Goal: Information Seeking & Learning: Learn about a topic

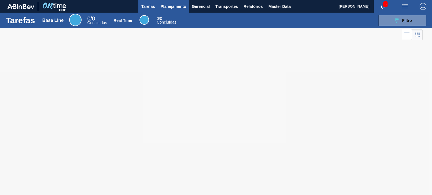
click at [167, 7] on span "Planejamento" at bounding box center [174, 6] width 26 height 7
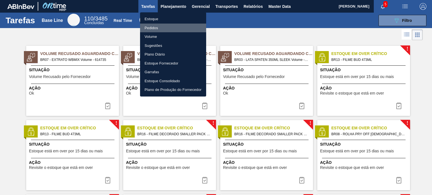
click at [160, 24] on li "Pedidos" at bounding box center [173, 28] width 66 height 9
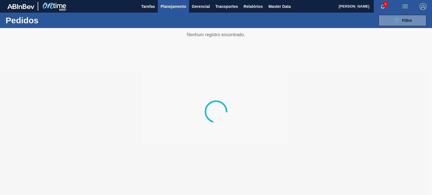
click at [170, 9] on span "Planejamento" at bounding box center [174, 6] width 26 height 7
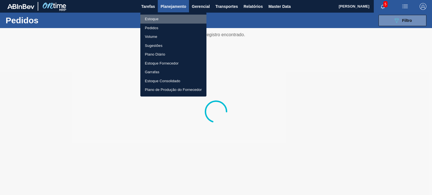
click at [158, 18] on li "Estoque" at bounding box center [173, 19] width 66 height 9
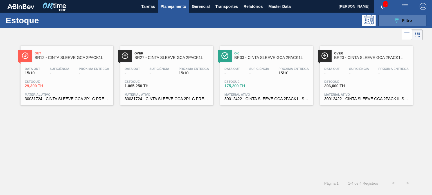
click at [407, 16] on button "089F7B8B-B2A5-4AFE-B5C0-19BA573D28AC Filtro" at bounding box center [403, 20] width 48 height 11
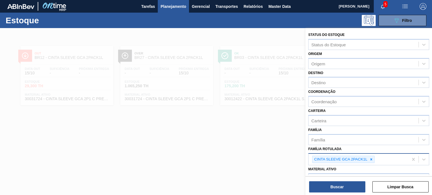
click at [372, 158] on icon at bounding box center [371, 160] width 4 height 4
type Rotulada "sukita uva mista"
click at [372, 158] on icon at bounding box center [371, 160] width 4 height 4
click at [372, 158] on div "sukita uva mista" at bounding box center [364, 159] width 110 height 8
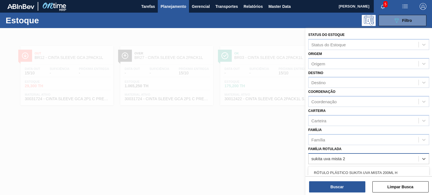
type Rotulada "sukita uva mista 2l"
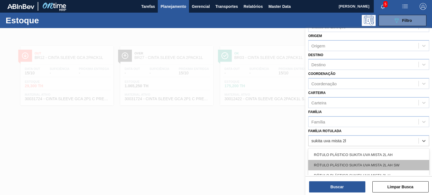
scroll to position [28, 0]
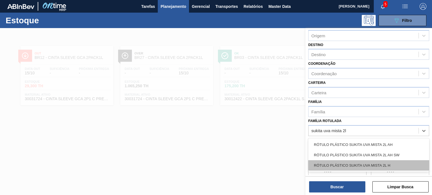
click at [367, 161] on div "RÓTULO PLÁSTICO SUKITA UVA MISTA 2L H" at bounding box center [368, 166] width 121 height 10
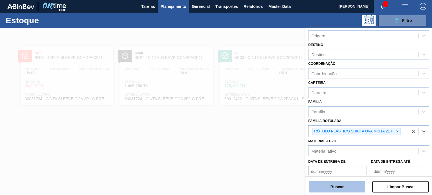
click at [344, 184] on button "Buscar" at bounding box center [337, 187] width 56 height 11
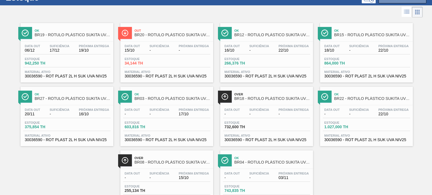
scroll to position [0, 0]
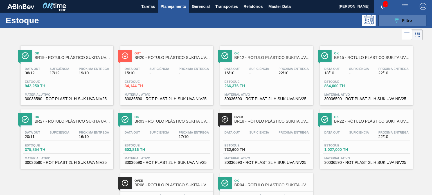
click at [398, 24] on button "089F7B8B-B2A5-4AFE-B5C0-19BA573D28AC Filtro" at bounding box center [403, 20] width 48 height 11
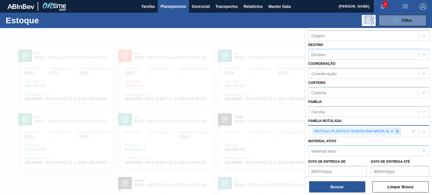
click at [398, 132] on icon at bounding box center [397, 132] width 4 height 4
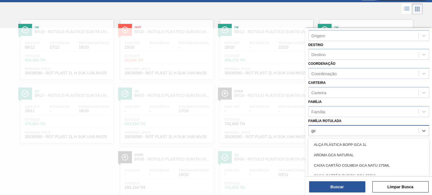
scroll to position [28, 0]
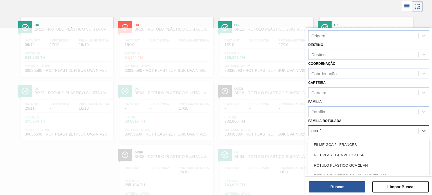
type Rotulada "gca 2l h"
click at [371, 141] on div "RÓTULO PLÁSTICO GCA 2L H" at bounding box center [368, 145] width 121 height 10
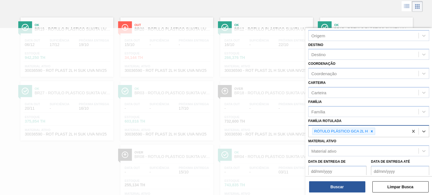
click at [348, 193] on div "Status do Estoque Status do Estoque Origem Origem Destino Destino Coordenação C…" at bounding box center [368, 112] width 127 height 168
click at [345, 189] on button "Buscar" at bounding box center [337, 187] width 56 height 11
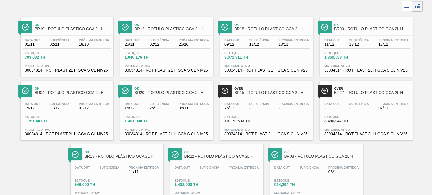
scroll to position [0, 0]
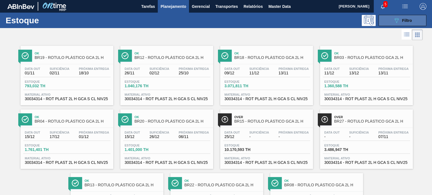
click at [406, 24] on button "089F7B8B-B2A5-4AFE-B5C0-19BA573D28AC Filtro" at bounding box center [403, 20] width 48 height 11
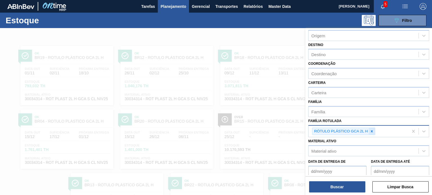
click at [370, 131] on icon at bounding box center [372, 132] width 4 height 4
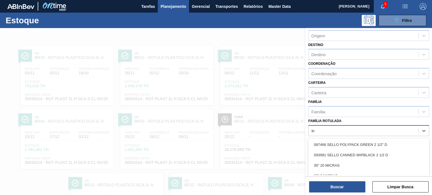
scroll to position [28, 0]
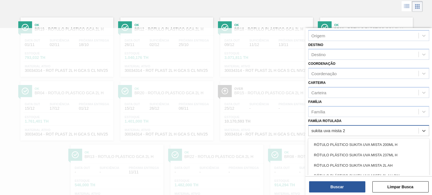
type Rotulada "sukita uva mista 2l"
click at [380, 167] on div "RÓTULO PLÁSTICO SUKITA UVA MISTA 2L H" at bounding box center [368, 166] width 121 height 10
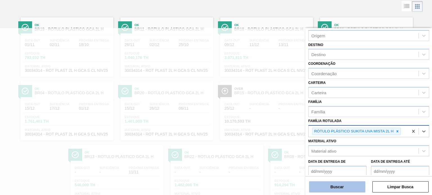
click at [361, 185] on button "Buscar" at bounding box center [337, 187] width 56 height 11
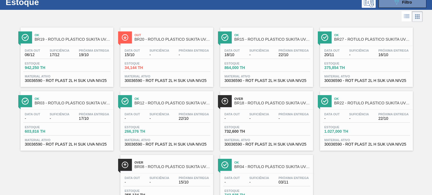
scroll to position [28, 0]
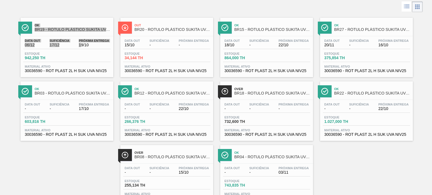
drag, startPoint x: 0, startPoint y: 24, endPoint x: 80, endPoint y: 45, distance: 82.4
click at [80, 45] on span "19/10" at bounding box center [94, 45] width 30 height 4
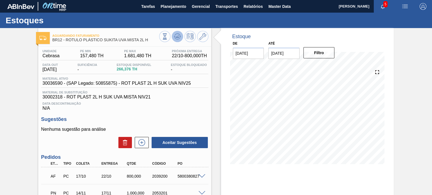
click at [179, 32] on button at bounding box center [177, 36] width 11 height 11
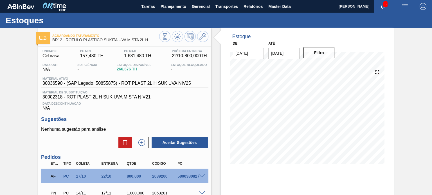
scroll to position [28, 0]
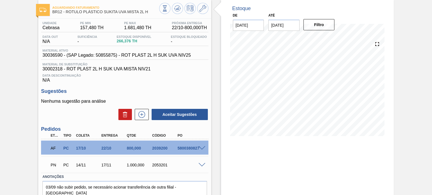
click at [200, 148] on span at bounding box center [202, 149] width 7 height 4
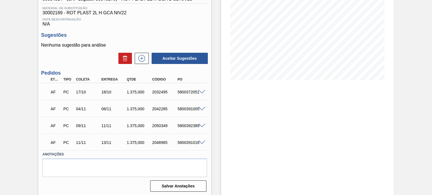
scroll to position [28, 0]
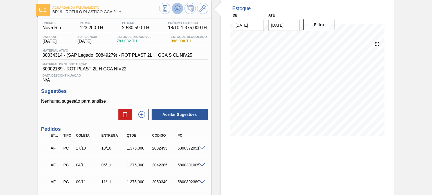
click at [178, 11] on icon at bounding box center [177, 9] width 6 height 3
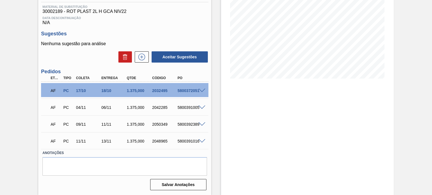
scroll to position [1, 0]
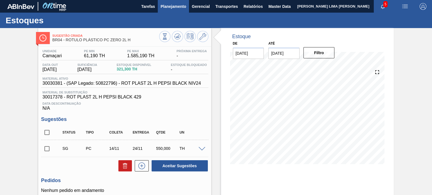
click at [171, 9] on span "Planejamento" at bounding box center [174, 6] width 26 height 7
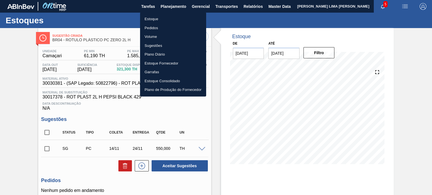
click at [162, 20] on li "Estoque" at bounding box center [173, 19] width 66 height 9
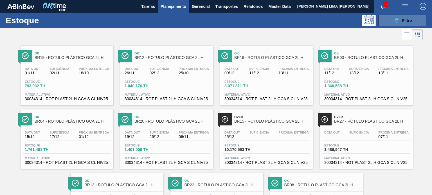
click at [393, 18] on icon "089F7B8B-B2A5-4AFE-B5C0-19BA573D28AC" at bounding box center [396, 20] width 7 height 7
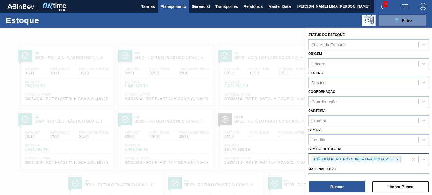
click at [401, 160] on div "RÓTULO PLÁSTICO SUKITA UVA MISTA 2L H" at bounding box center [356, 160] width 89 height 8
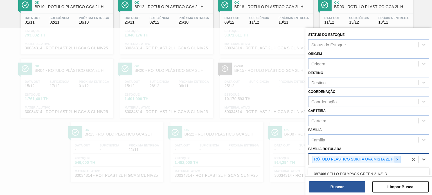
click at [396, 160] on icon at bounding box center [397, 160] width 4 height 4
type Rotulada "sukita uva mista 2l ah"
click at [379, 169] on div "RÓTULO PLÁSTICO SUKITA UVA MISTA 2L AH" at bounding box center [368, 173] width 121 height 10
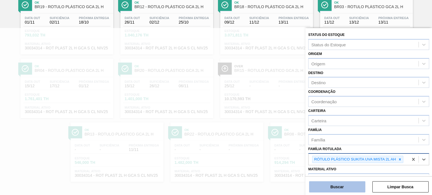
click at [361, 183] on button "Buscar" at bounding box center [337, 187] width 56 height 11
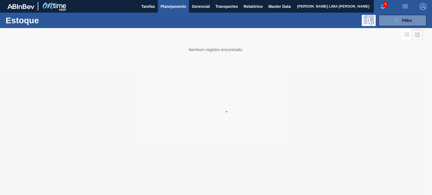
scroll to position [0, 0]
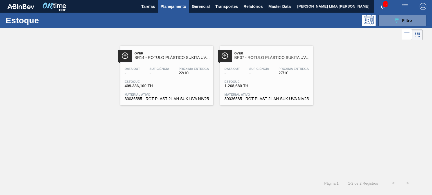
click at [244, 133] on div "Over BR14 - RÓTULO PLÁSTICO SUKITA UVA MISTA 2L AH Data out - Suficiência - Pró…" at bounding box center [216, 109] width 432 height 135
click at [185, 136] on div "Over BR14 - RÓTULO PLÁSTICO SUKITA UVA MISTA 2L AH Data out - Suficiência - Pró…" at bounding box center [216, 109] width 432 height 135
click at [399, 21] on icon "089F7B8B-B2A5-4AFE-B5C0-19BA573D28AC" at bounding box center [396, 20] width 7 height 7
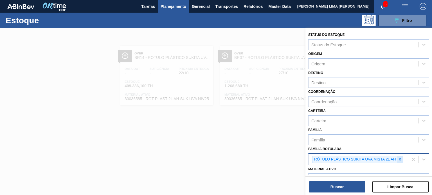
click at [400, 158] on icon at bounding box center [400, 160] width 4 height 4
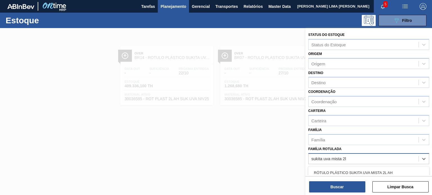
type Rotulada "sukita uva mista 2l"
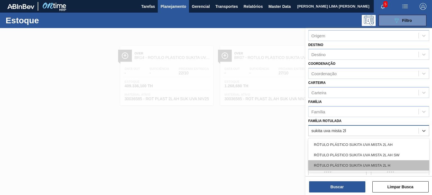
click at [395, 162] on div "RÓTULO PLÁSTICO SUKITA UVA MISTA 2L H" at bounding box center [368, 166] width 121 height 10
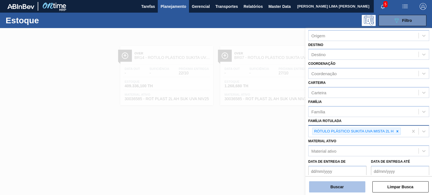
click at [357, 187] on button "Buscar" at bounding box center [337, 187] width 56 height 11
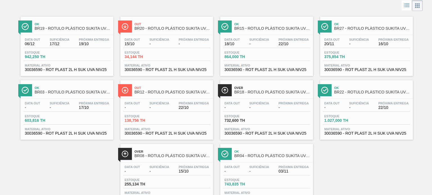
scroll to position [23, 0]
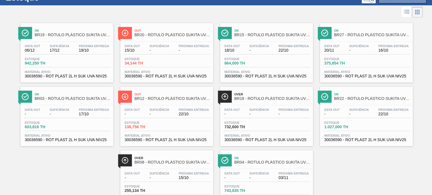
click at [415, 89] on div "Ok BR19 - RÓTULO PLÁSTICO SUKITA UVA MISTA 2L H Data out 06/12 Suficiência 17/1…" at bounding box center [216, 115] width 432 height 192
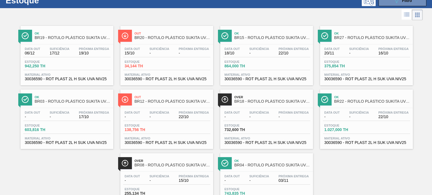
scroll to position [0, 0]
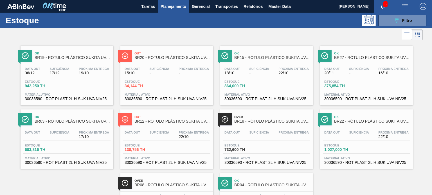
click at [64, 37] on div at bounding box center [211, 35] width 423 height 14
click at [384, 18] on button "089F7B8B-B2A5-4AFE-B5C0-19BA573D28AC Filtro" at bounding box center [403, 20] width 48 height 11
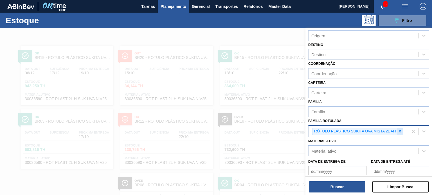
click at [400, 132] on icon at bounding box center [400, 132] width 4 height 4
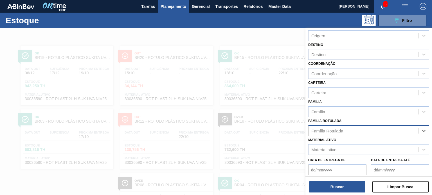
paste Rotulada "RÓTULO PLÁSTICO SODA ZERO 2L H"
type Rotulada "RÓTULO PLÁSTICO SODA ZERO 2L H"
click at [375, 145] on div "RÓTULO PLÁSTICO SODA ZERO 2L H" at bounding box center [368, 145] width 121 height 10
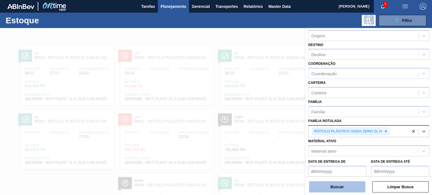
click at [354, 182] on button "Buscar" at bounding box center [337, 187] width 56 height 11
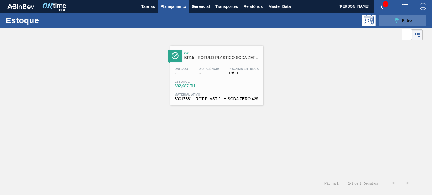
click at [395, 18] on icon "089F7B8B-B2A5-4AFE-B5C0-19BA573D28AC" at bounding box center [396, 20] width 7 height 7
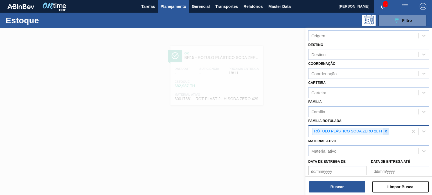
click at [387, 130] on icon at bounding box center [386, 132] width 4 height 4
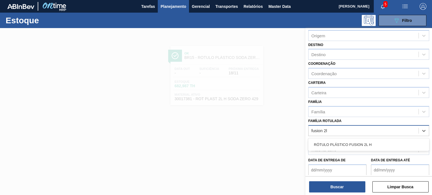
type Rotulada "fusion 2l h"
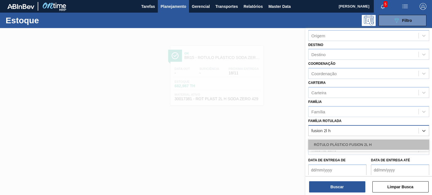
click at [370, 141] on div "RÓTULO PLÁSTICO FUSION 2L H" at bounding box center [368, 145] width 121 height 10
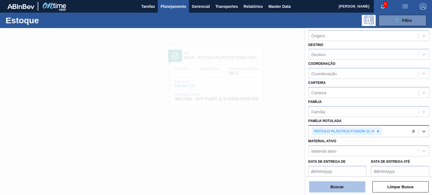
click at [346, 192] on button "Buscar" at bounding box center [337, 187] width 56 height 11
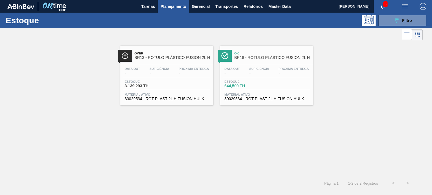
click at [161, 71] on span "-" at bounding box center [159, 73] width 20 height 4
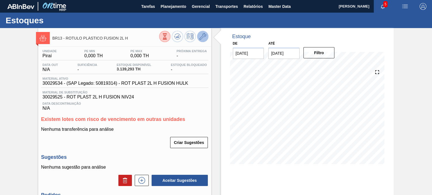
click at [201, 37] on icon at bounding box center [202, 36] width 7 height 7
click at [162, 38] on icon at bounding box center [165, 36] width 6 height 6
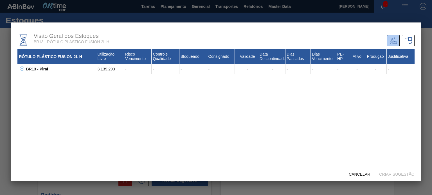
click at [24, 69] on div "BR13 - Piraí 3.139,293 - - - - - - - - - - - - 30029525 - ROT PLAST 2L H FUSION…" at bounding box center [215, 69] width 397 height 10
click at [21, 68] on icon at bounding box center [22, 69] width 4 height 4
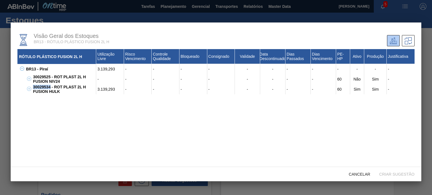
drag, startPoint x: 50, startPoint y: 89, endPoint x: 33, endPoint y: 87, distance: 17.2
click at [33, 87] on div "30029534 - ROT PLAST 2L H FUSION HULK" at bounding box center [64, 89] width 65 height 10
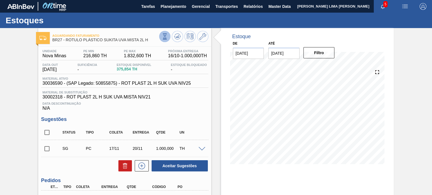
click at [165, 36] on icon at bounding box center [165, 36] width 6 height 6
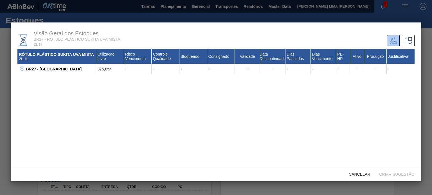
click at [24, 66] on div "BR27 - Nova Minas 375,854 - - - - - - - - - - - - 30017319 - ROT PLAST 2L H SUK…" at bounding box center [215, 69] width 397 height 10
click at [23, 68] on icon at bounding box center [22, 69] width 4 height 4
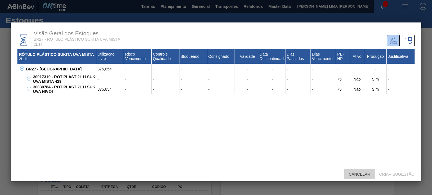
click at [368, 177] on div "Cancelar" at bounding box center [359, 174] width 30 height 10
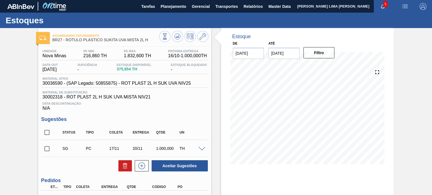
click at [275, 167] on div "20/11 Projeção de Estoque 1,212.52 Nec.SAP 103.332 Política Objetiva 835 Pedido…" at bounding box center [307, 116] width 155 height 113
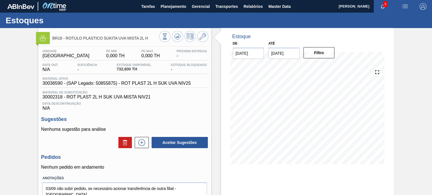
click at [120, 69] on span "732,600 TH" at bounding box center [134, 69] width 35 height 4
click at [162, 40] on button at bounding box center [164, 36] width 11 height 11
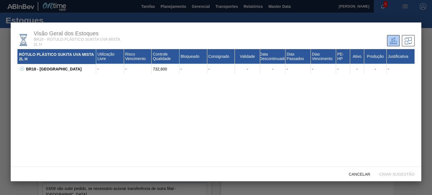
click at [24, 71] on icon at bounding box center [22, 69] width 4 height 4
click at [73, 78] on div "30030784 - ROT PLAST 2L H SUK UVA NIV24" at bounding box center [64, 79] width 65 height 10
click at [156, 79] on div "732,600" at bounding box center [166, 79] width 28 height 10
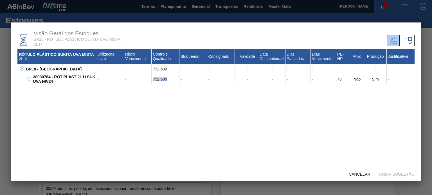
click at [156, 79] on div "732,600" at bounding box center [166, 79] width 28 height 10
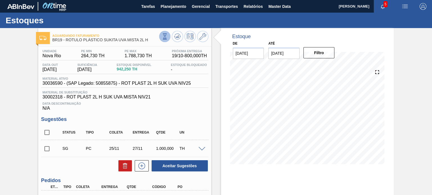
click at [165, 37] on icon at bounding box center [165, 36] width 6 height 6
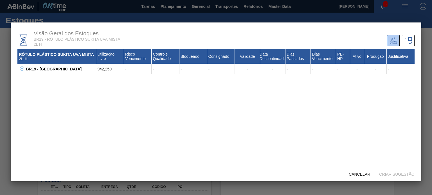
click at [22, 70] on icon at bounding box center [22, 69] width 4 height 4
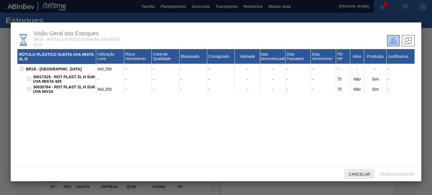
click at [355, 171] on div "Cancelar" at bounding box center [359, 174] width 30 height 10
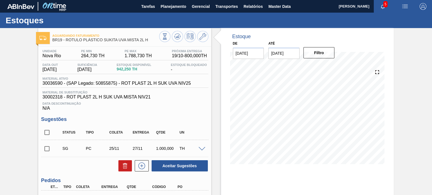
click at [215, 120] on div "Estoque De 15/10/2025 Até 03/01/2026 Filtro 15/10 Projeção de Estoque 942.25 Ne…" at bounding box center [302, 141] width 183 height 226
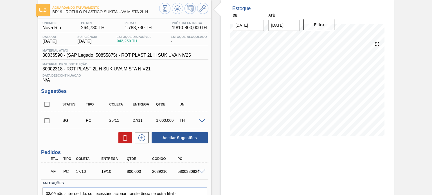
click at [217, 53] on div "Estoque De 15/10/2025 Até 03/01/2026 Filtro 15/10 Projeção de Estoque 942.25 Ne…" at bounding box center [302, 113] width 183 height 226
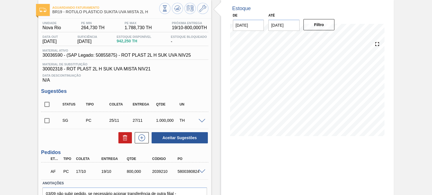
click at [217, 53] on div "Estoque De 15/10/2025 Até 03/01/2026 Filtro 15/10 Projeção de Estoque 942.25 Ne…" at bounding box center [302, 113] width 183 height 226
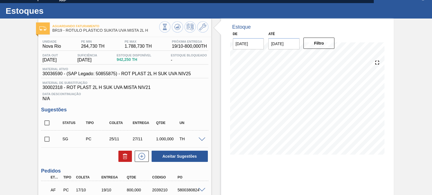
scroll to position [0, 0]
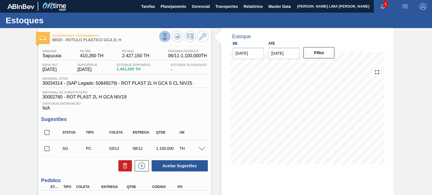
click at [168, 36] on button at bounding box center [164, 36] width 11 height 11
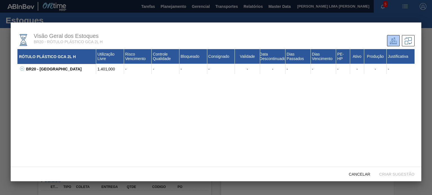
click at [21, 71] on icon at bounding box center [22, 69] width 4 height 4
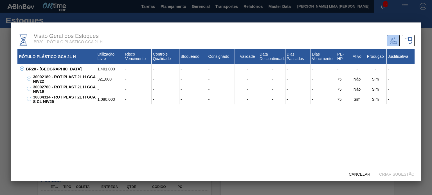
click at [90, 88] on div "30002760 - ROT PLAST 2L H GCA NIV19" at bounding box center [64, 89] width 65 height 10
click at [349, 171] on div "Cancelar" at bounding box center [359, 174] width 30 height 10
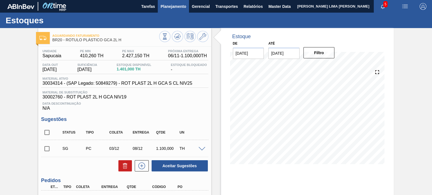
click at [169, 12] on button "Planejamento" at bounding box center [173, 6] width 31 height 13
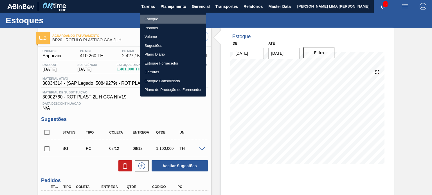
click at [156, 17] on li "Estoque" at bounding box center [173, 19] width 66 height 9
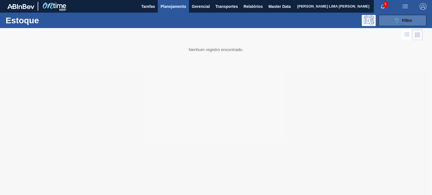
click at [398, 19] on icon "089F7B8B-B2A5-4AFE-B5C0-19BA573D28AC" at bounding box center [396, 20] width 7 height 7
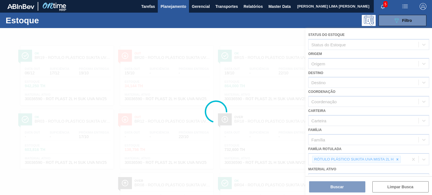
click at [396, 158] on div at bounding box center [216, 111] width 432 height 167
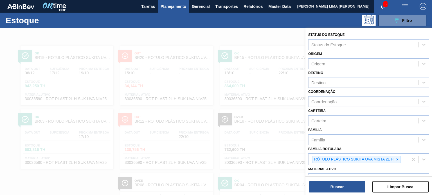
click at [397, 159] on icon at bounding box center [397, 160] width 4 height 4
type Rotulada "sukita uva mista 2l ah"
click at [397, 159] on icon at bounding box center [398, 160] width 2 height 2
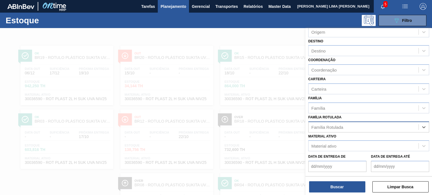
scroll to position [56, 0]
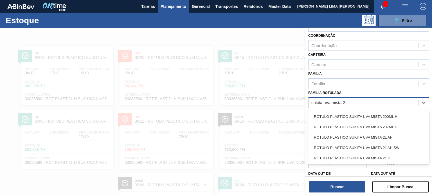
type Rotulada "sukita uva mista 2l"
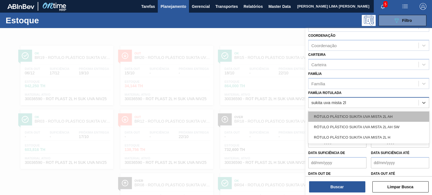
click at [367, 116] on div "RÓTULO PLÁSTICO SUKITA UVA MISTA 2L AH" at bounding box center [368, 117] width 121 height 10
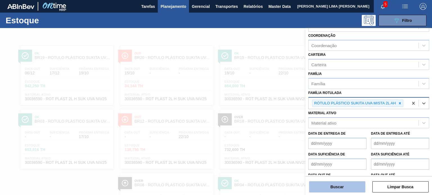
click at [352, 182] on button "Buscar" at bounding box center [337, 187] width 56 height 11
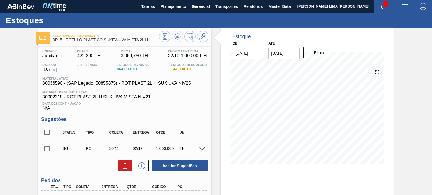
scroll to position [75, 0]
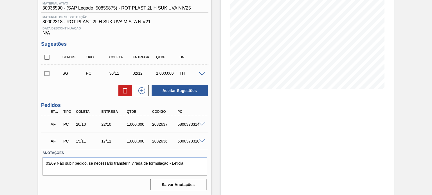
click at [199, 126] on span at bounding box center [202, 125] width 7 height 4
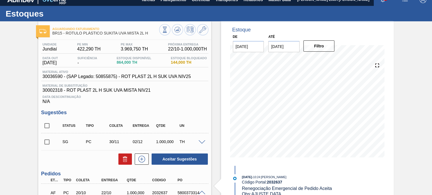
scroll to position [0, 0]
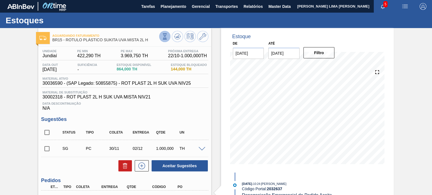
click at [162, 38] on icon at bounding box center [165, 36] width 6 height 6
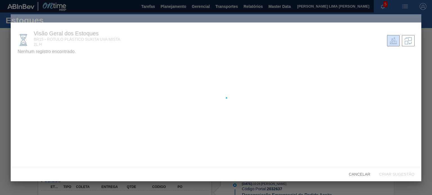
click at [27, 65] on div at bounding box center [216, 97] width 410 height 167
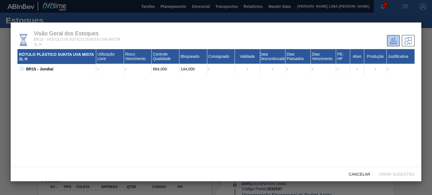
click at [19, 70] on button at bounding box center [21, 69] width 6 height 6
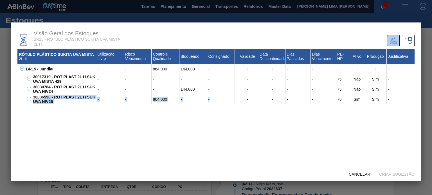
drag, startPoint x: 44, startPoint y: 98, endPoint x: 214, endPoint y: 99, distance: 169.6
click at [214, 99] on div "30036590 - ROT PLAST 2L H SUK UVA NIV25 - - 864,000 - - - - - - 75 Sim Sim -" at bounding box center [223, 100] width 383 height 10
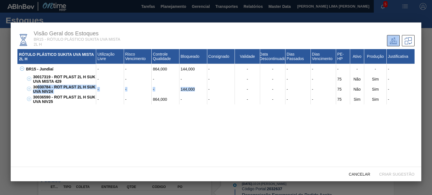
drag, startPoint x: 37, startPoint y: 89, endPoint x: 200, endPoint y: 90, distance: 162.9
click at [200, 90] on div "30030784 - ROT PLAST 2L H SUK UVA NIV24 - - - 144,000 - - - - - 75 Não Sim -" at bounding box center [223, 89] width 383 height 10
click at [190, 90] on div "144,000" at bounding box center [193, 89] width 28 height 10
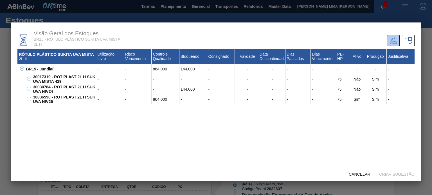
click at [155, 101] on div "864,000" at bounding box center [166, 100] width 28 height 10
click at [365, 171] on div "Cancelar" at bounding box center [359, 174] width 30 height 10
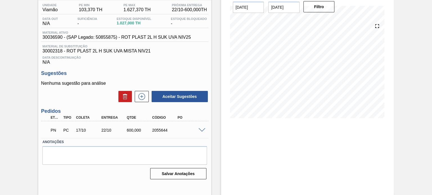
scroll to position [46, 0]
click at [201, 131] on span at bounding box center [202, 131] width 7 height 4
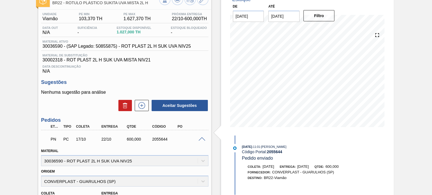
scroll to position [28, 0]
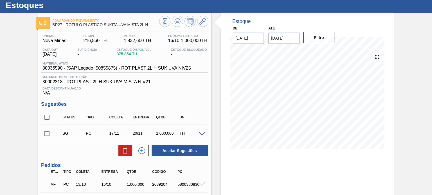
scroll to position [28, 0]
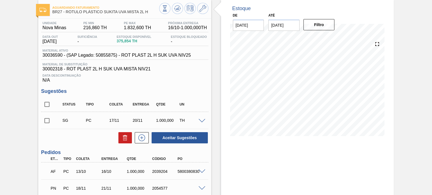
click at [280, 166] on div "Estoque De [DATE] Até [DATE] Filtro 08/11 Projeção de Estoque 995.85 [DOMAIN_NA…" at bounding box center [307, 121] width 173 height 243
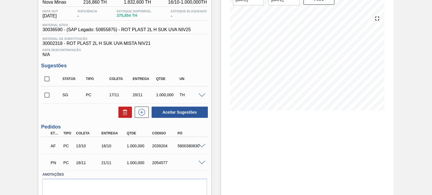
scroll to position [75, 0]
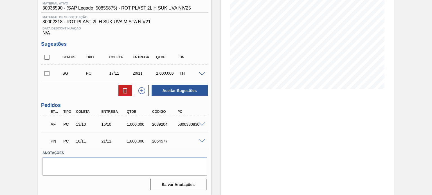
click at [199, 123] on span at bounding box center [202, 125] width 7 height 4
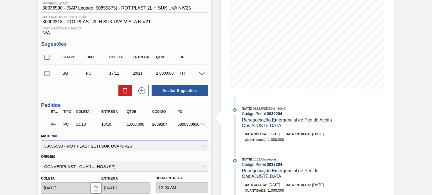
click at [199, 123] on span at bounding box center [202, 125] width 7 height 4
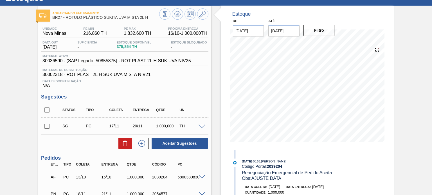
scroll to position [19, 0]
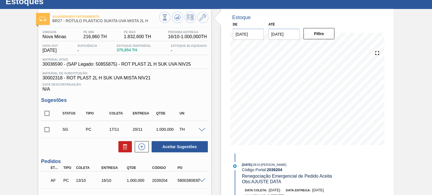
click at [47, 130] on input "checkbox" at bounding box center [47, 130] width 12 height 12
click at [125, 149] on icon at bounding box center [125, 147] width 7 height 7
checkbox input "false"
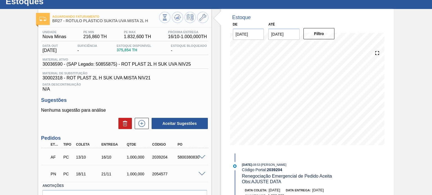
drag, startPoint x: 220, startPoint y: 91, endPoint x: 177, endPoint y: 85, distance: 43.8
click at [176, 85] on span "Data Descontinuação" at bounding box center [124, 84] width 164 height 3
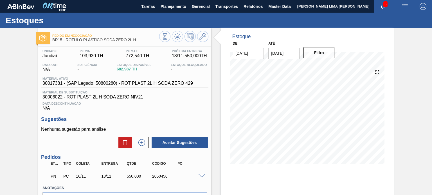
click at [205, 175] on span at bounding box center [202, 177] width 7 height 4
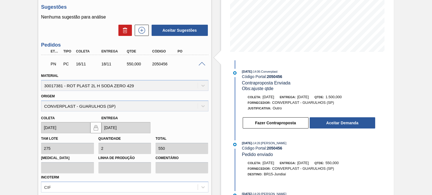
scroll to position [28, 0]
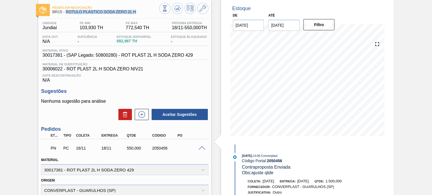
drag, startPoint x: 118, startPoint y: 12, endPoint x: 66, endPoint y: 12, distance: 51.5
click at [66, 12] on span "BR15 - RÓTULO PLÁSTICO SODA ZERO 2L H" at bounding box center [105, 12] width 107 height 4
copy span "RÓTULO PLÁSTICO SODA ZERO 2L H"
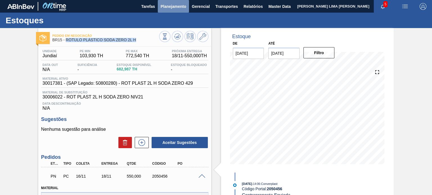
click at [175, 11] on button "Planejamento" at bounding box center [173, 6] width 31 height 13
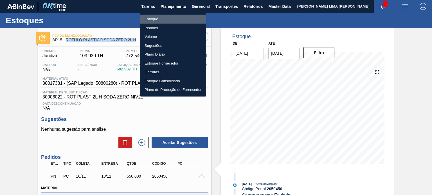
click at [162, 17] on li "Estoque" at bounding box center [173, 19] width 66 height 9
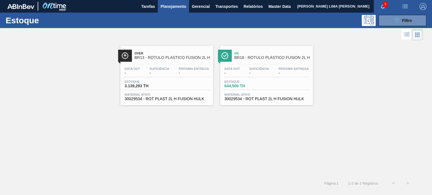
click at [250, 64] on div "Data out - Suficiência - Próxima Entrega - Estoque 644,500 TH Material ativo 30…" at bounding box center [266, 83] width 93 height 38
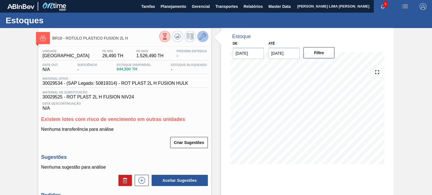
click at [203, 37] on icon at bounding box center [202, 36] width 7 height 7
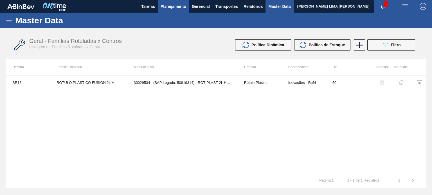
click at [166, 8] on span "Planejamento" at bounding box center [174, 6] width 26 height 7
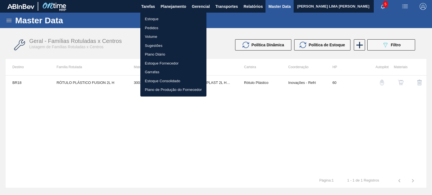
click at [153, 17] on li "Estoque" at bounding box center [173, 19] width 66 height 9
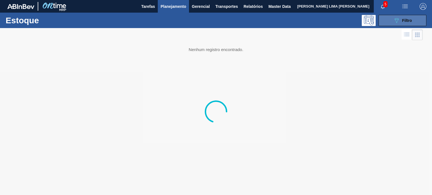
click at [412, 22] on button "089F7B8B-B2A5-4AFE-B5C0-19BA573D28AC Filtro" at bounding box center [403, 20] width 48 height 11
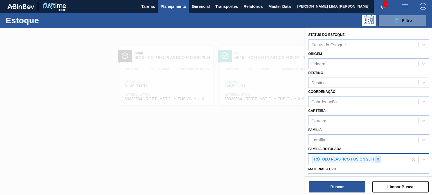
click at [376, 159] on icon at bounding box center [378, 160] width 4 height 4
click at [277, 138] on div at bounding box center [216, 125] width 432 height 195
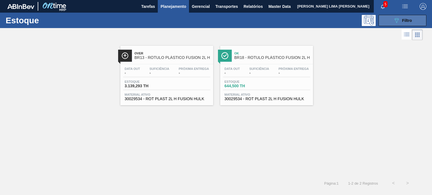
click at [408, 24] on button "089F7B8B-B2A5-4AFE-B5C0-19BA573D28AC Filtro" at bounding box center [403, 20] width 48 height 11
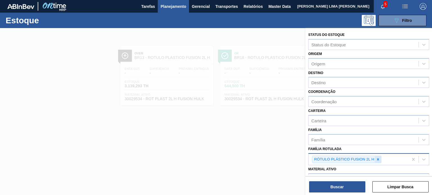
click at [376, 160] on div at bounding box center [378, 159] width 6 height 7
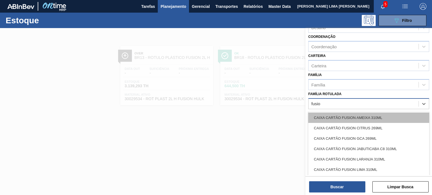
scroll to position [56, 0]
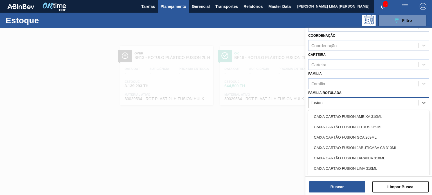
type Rotulada "fusion 1"
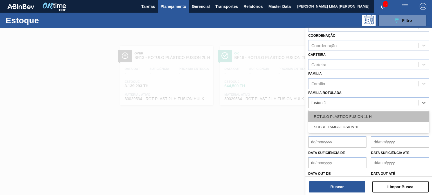
click at [354, 114] on div "RÓTULO PLÁSTICO FUSION 1L H" at bounding box center [368, 117] width 121 height 10
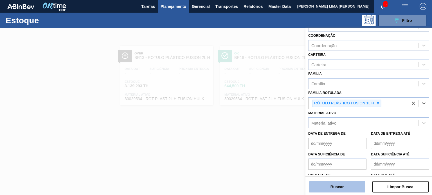
click at [347, 182] on button "Buscar" at bounding box center [337, 187] width 56 height 11
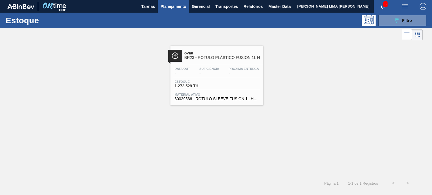
click at [221, 79] on div "Data out - Suficiência - Próxima Entrega - Estoque 1.272,529 TH Material ativo …" at bounding box center [216, 83] width 93 height 38
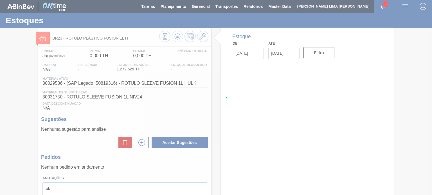
click at [64, 84] on div at bounding box center [216, 97] width 432 height 195
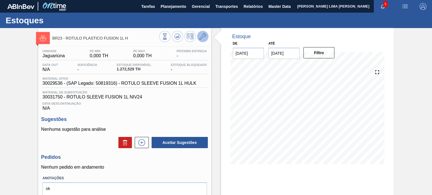
click at [199, 39] on icon at bounding box center [202, 36] width 7 height 7
drag, startPoint x: 110, startPoint y: 66, endPoint x: 141, endPoint y: 65, distance: 31.2
click at [141, 65] on div "Data out N/A Suficiência - Estoque Disponível 1.272,529 TH [DEMOGRAPHIC_DATA] B…" at bounding box center [124, 68] width 167 height 11
click at [136, 67] on div "Estoque Disponível 1.272,529 TH" at bounding box center [133, 67] width 37 height 9
click at [132, 69] on span "1.272,529 TH" at bounding box center [134, 69] width 35 height 4
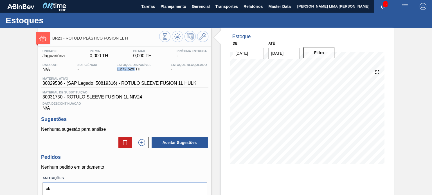
click at [132, 69] on span "1.272,529 TH" at bounding box center [134, 69] width 35 height 4
click at [196, 94] on span "Material de Substituição" at bounding box center [124, 92] width 164 height 3
click at [175, 8] on span "Planejamento" at bounding box center [174, 6] width 26 height 7
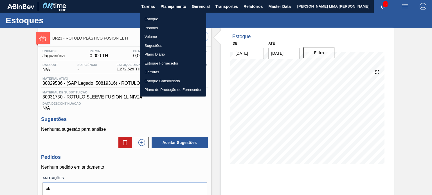
click at [163, 19] on li "Estoque" at bounding box center [173, 19] width 66 height 9
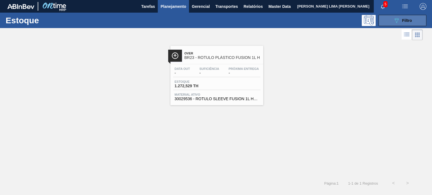
click at [389, 19] on button "089F7B8B-B2A5-4AFE-B5C0-19BA573D28AC Filtro" at bounding box center [403, 20] width 48 height 11
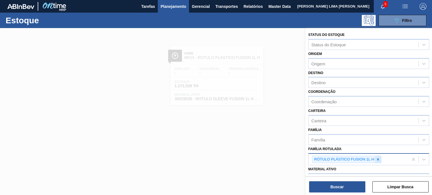
click at [377, 158] on icon at bounding box center [378, 160] width 4 height 4
type Rotulada "s"
type Rotulada "pc twsit"
